Goal: Transaction & Acquisition: Subscribe to service/newsletter

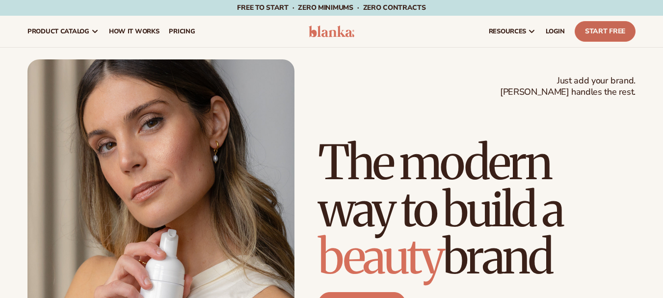
click at [594, 33] on link "Start Free" at bounding box center [605, 31] width 61 height 21
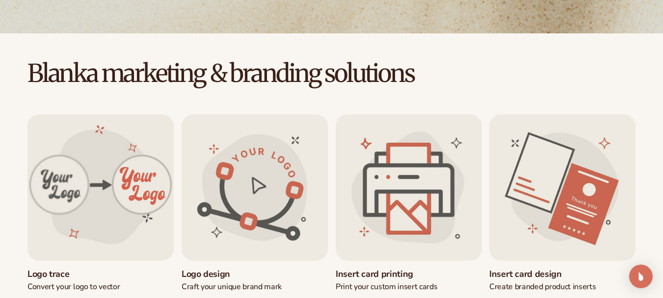
scroll to position [344, 0]
